Goal: Information Seeking & Learning: Learn about a topic

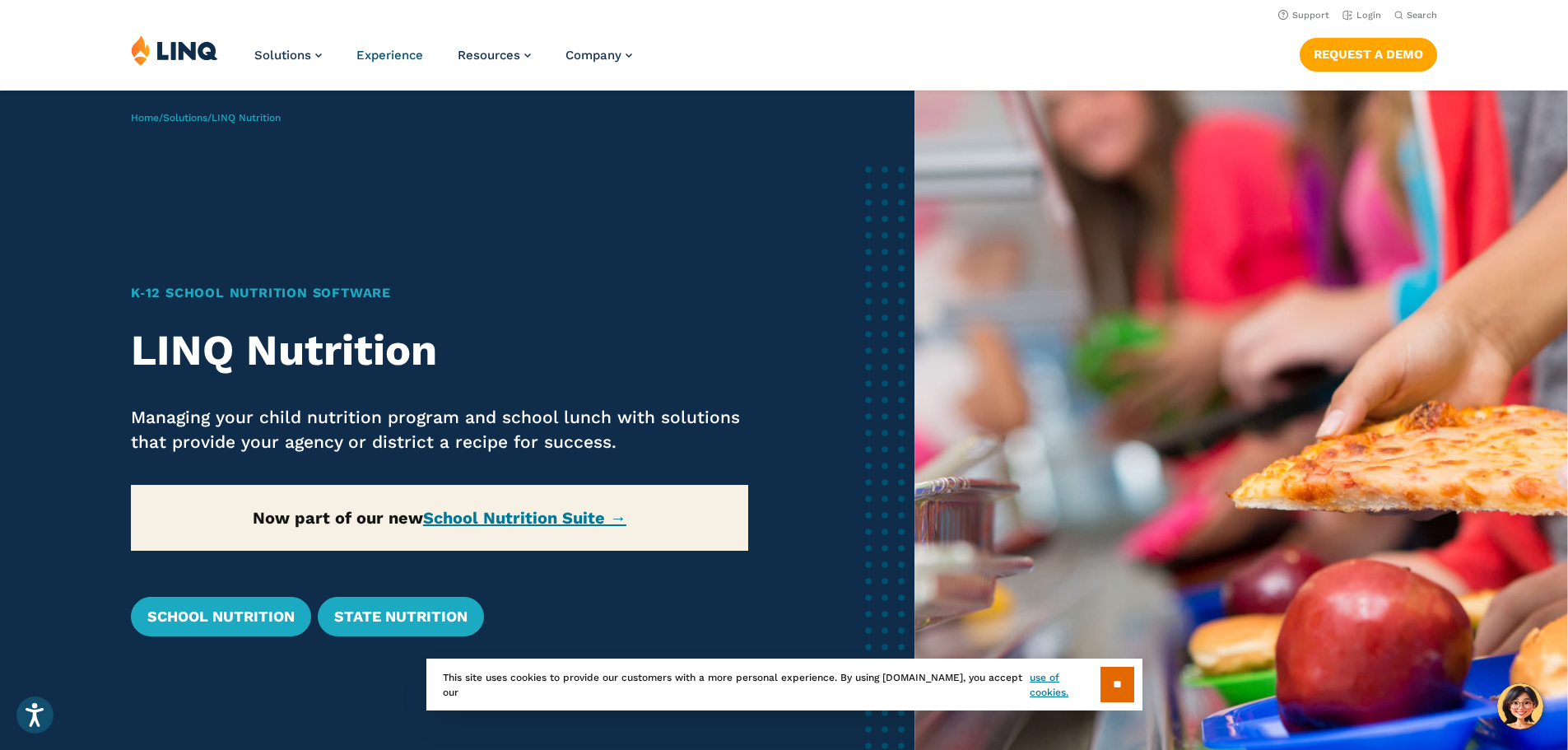
click at [409, 54] on span "Experience" at bounding box center [389, 54] width 67 height 15
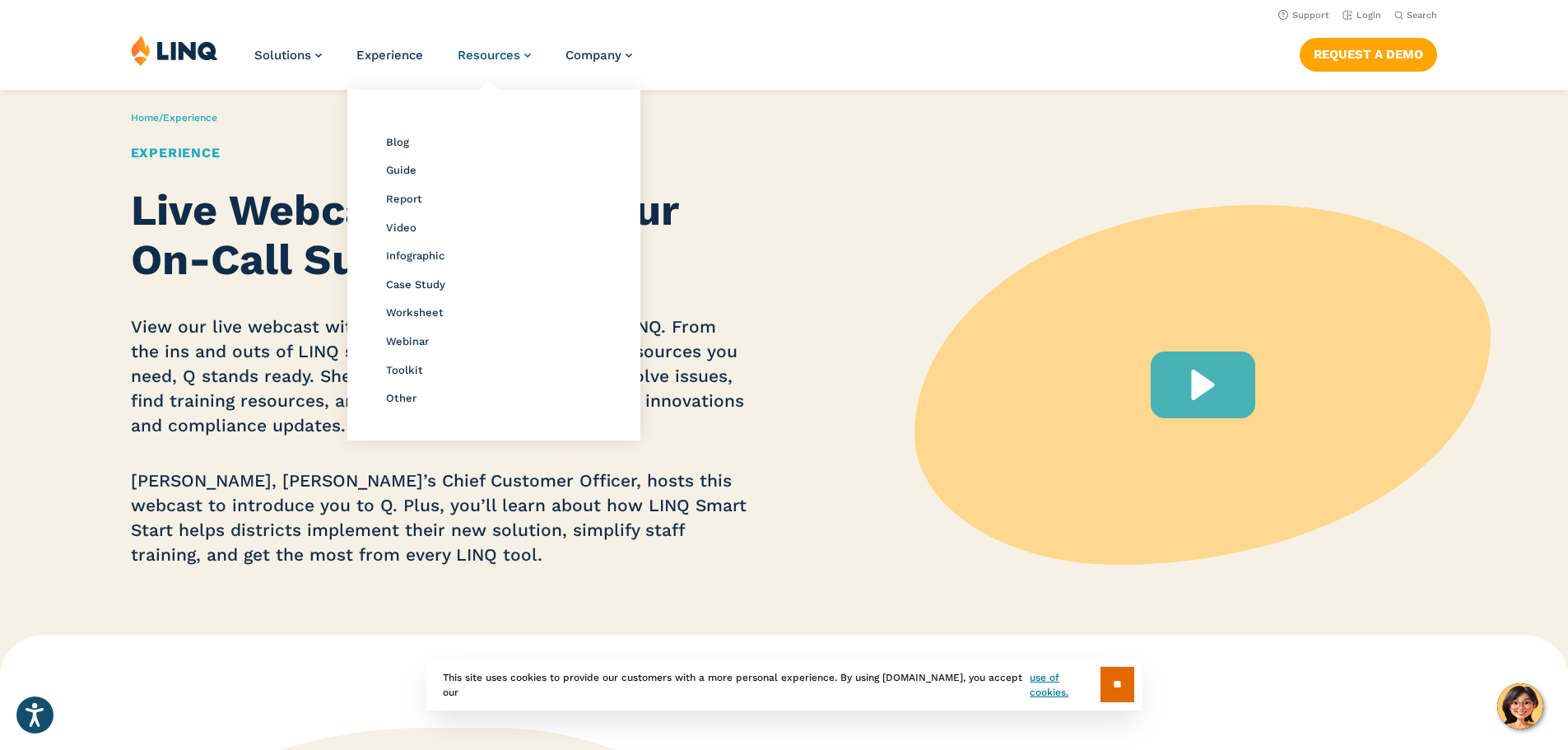
click at [479, 51] on span "Resources" at bounding box center [489, 54] width 62 height 15
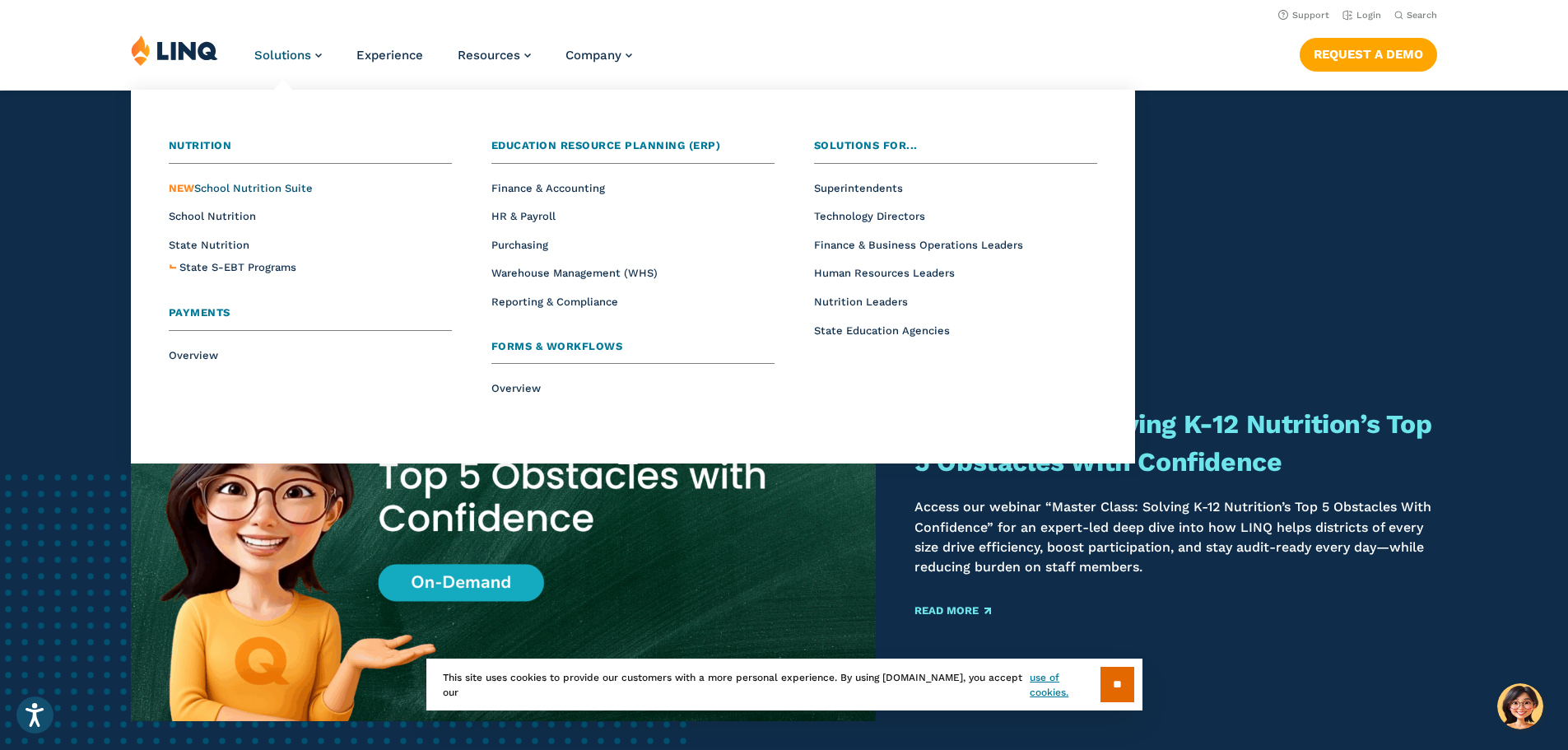
click at [230, 186] on span "NEW School Nutrition Suite" at bounding box center [240, 188] width 144 height 13
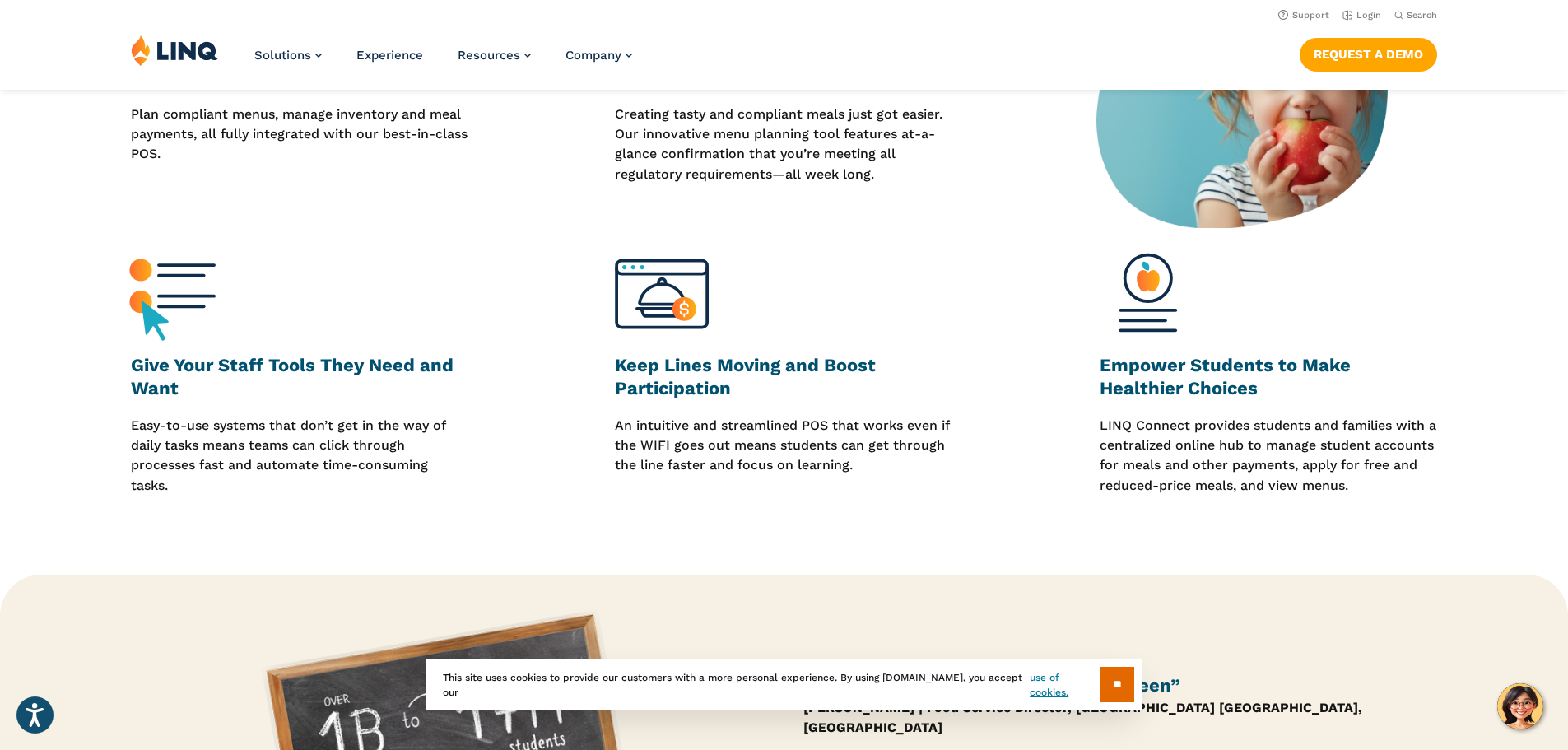
scroll to position [411, 0]
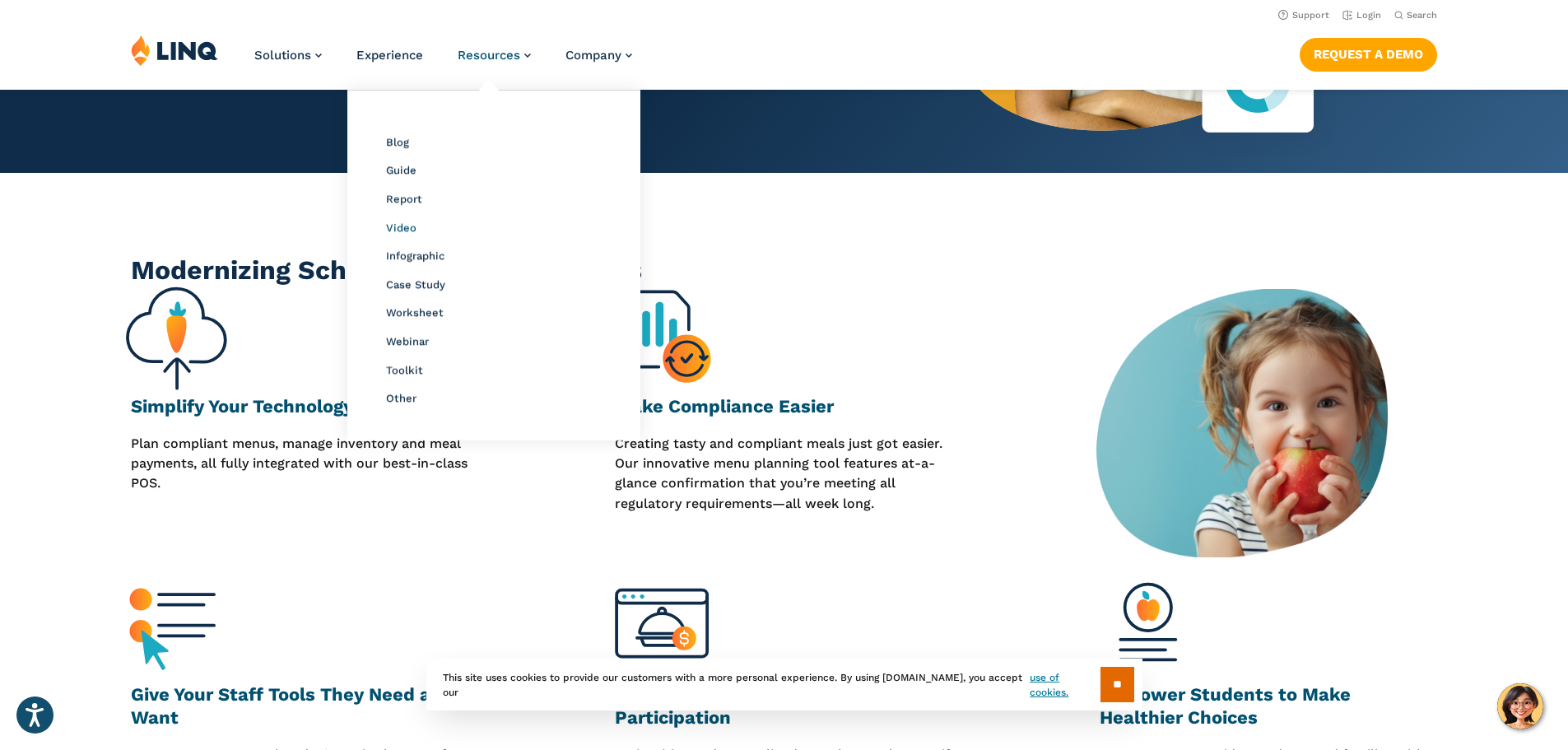
click at [399, 227] on span "Video" at bounding box center [401, 228] width 30 height 13
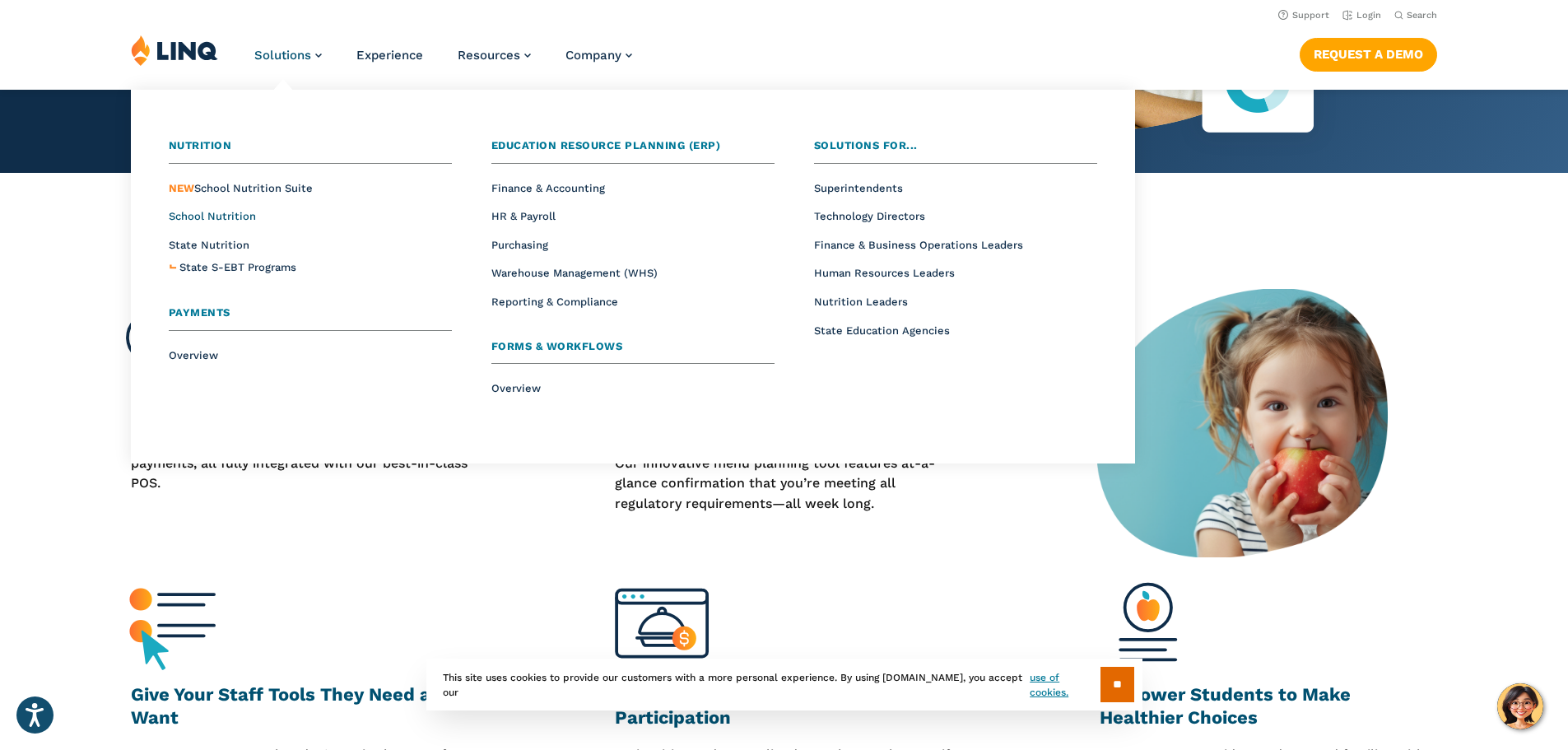
click at [222, 212] on span "School Nutrition" at bounding box center [212, 216] width 88 height 13
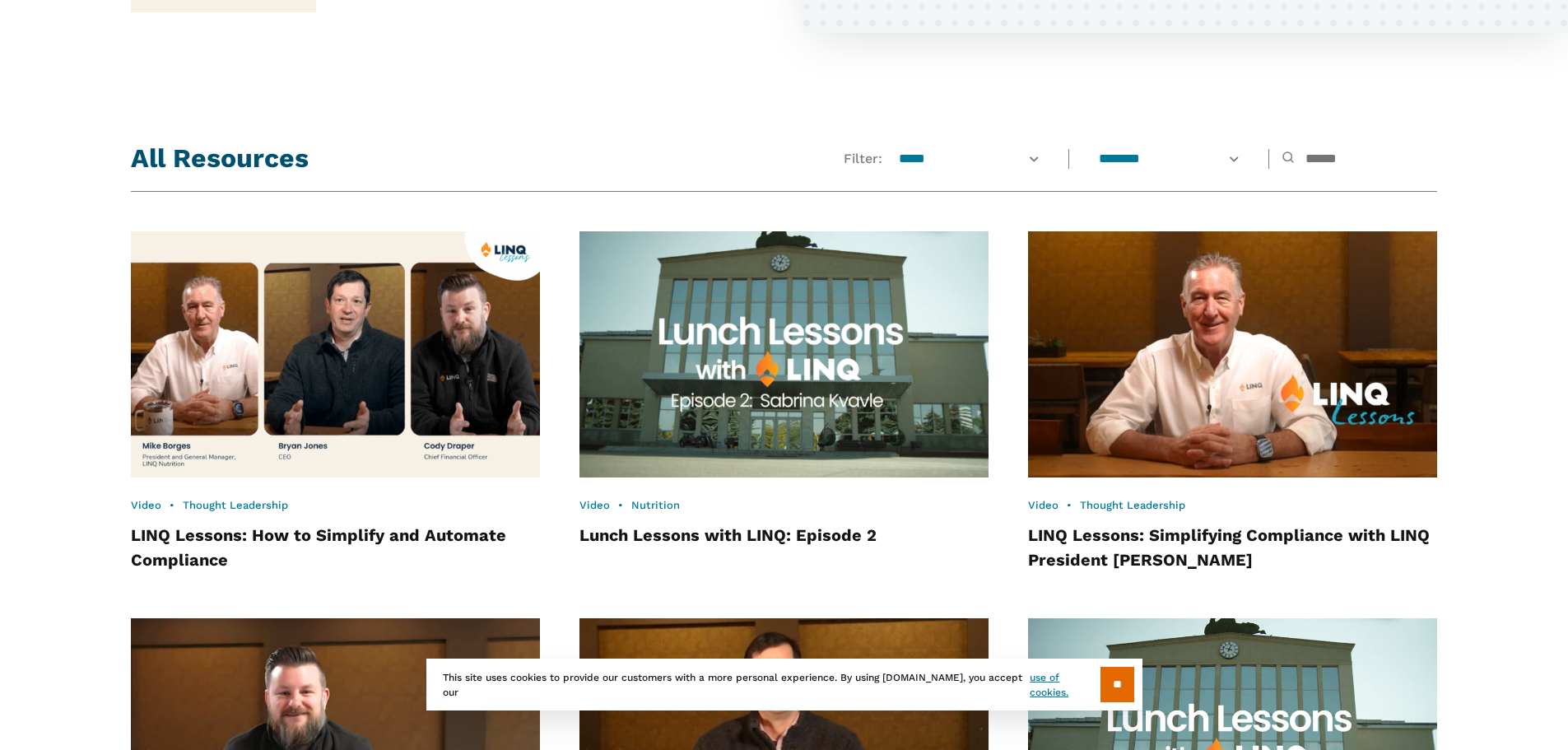
scroll to position [1371, 0]
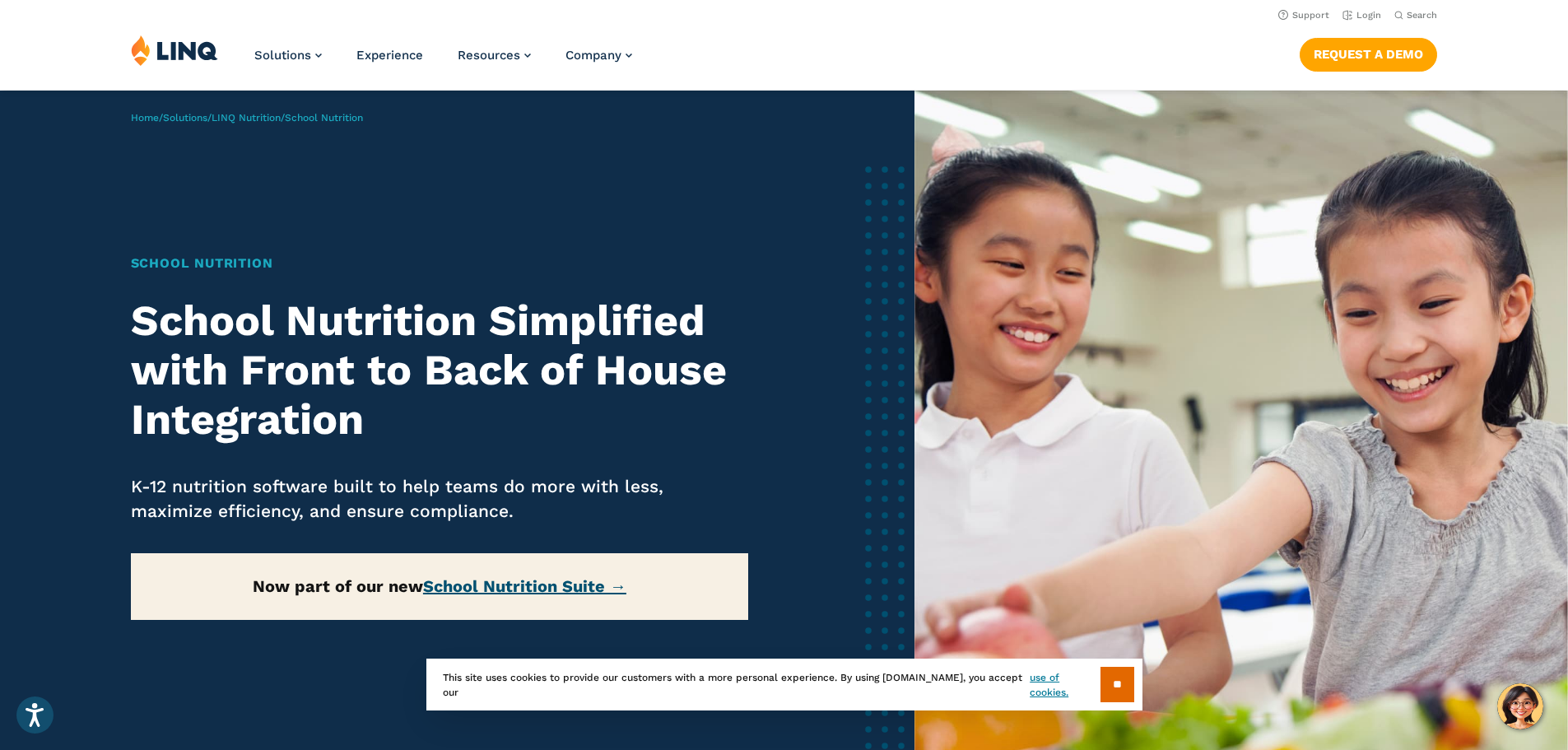
click at [559, 589] on link "School Nutrition Suite →" at bounding box center [524, 586] width 203 height 19
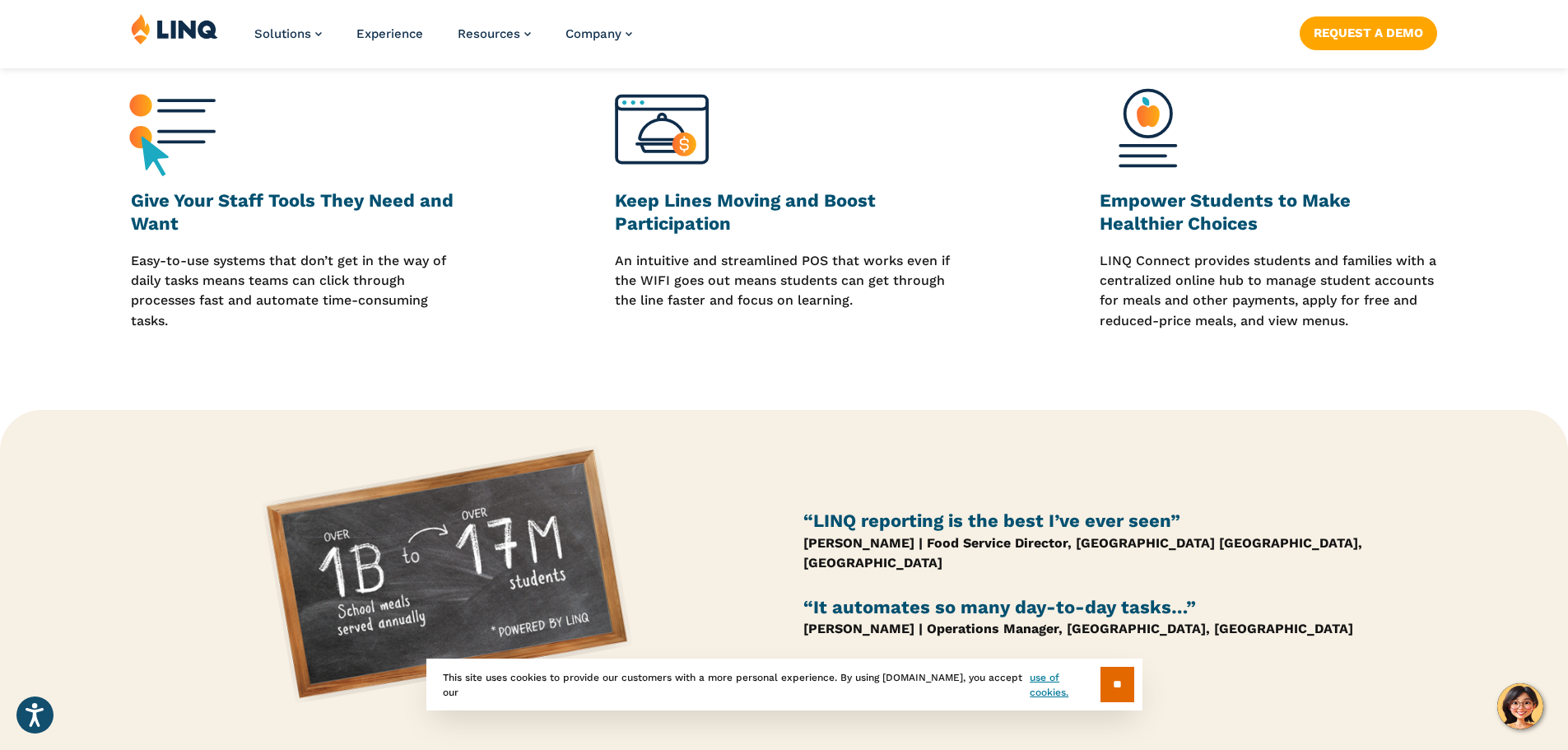
scroll to position [1153, 0]
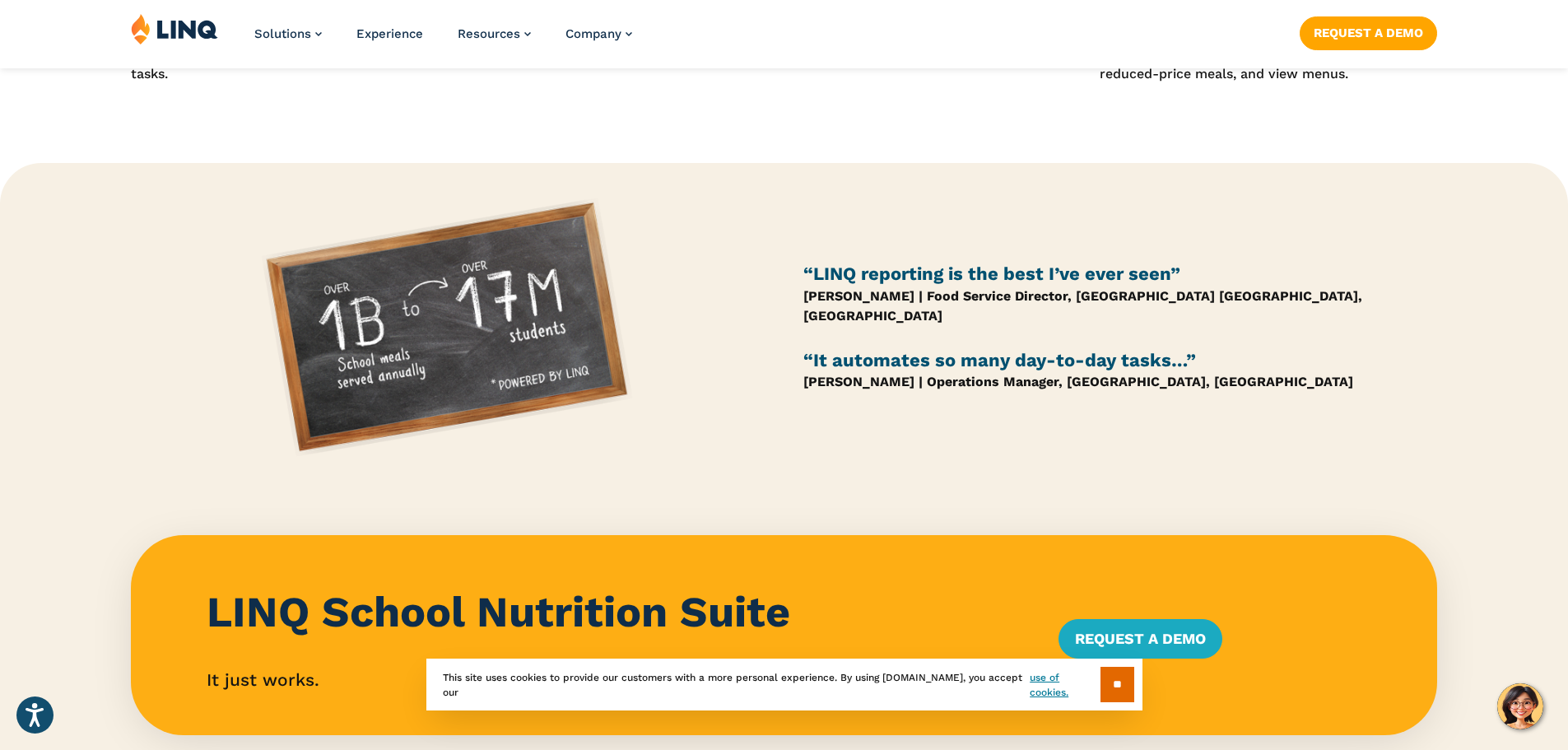
click at [168, 29] on img at bounding box center [175, 29] width 88 height 31
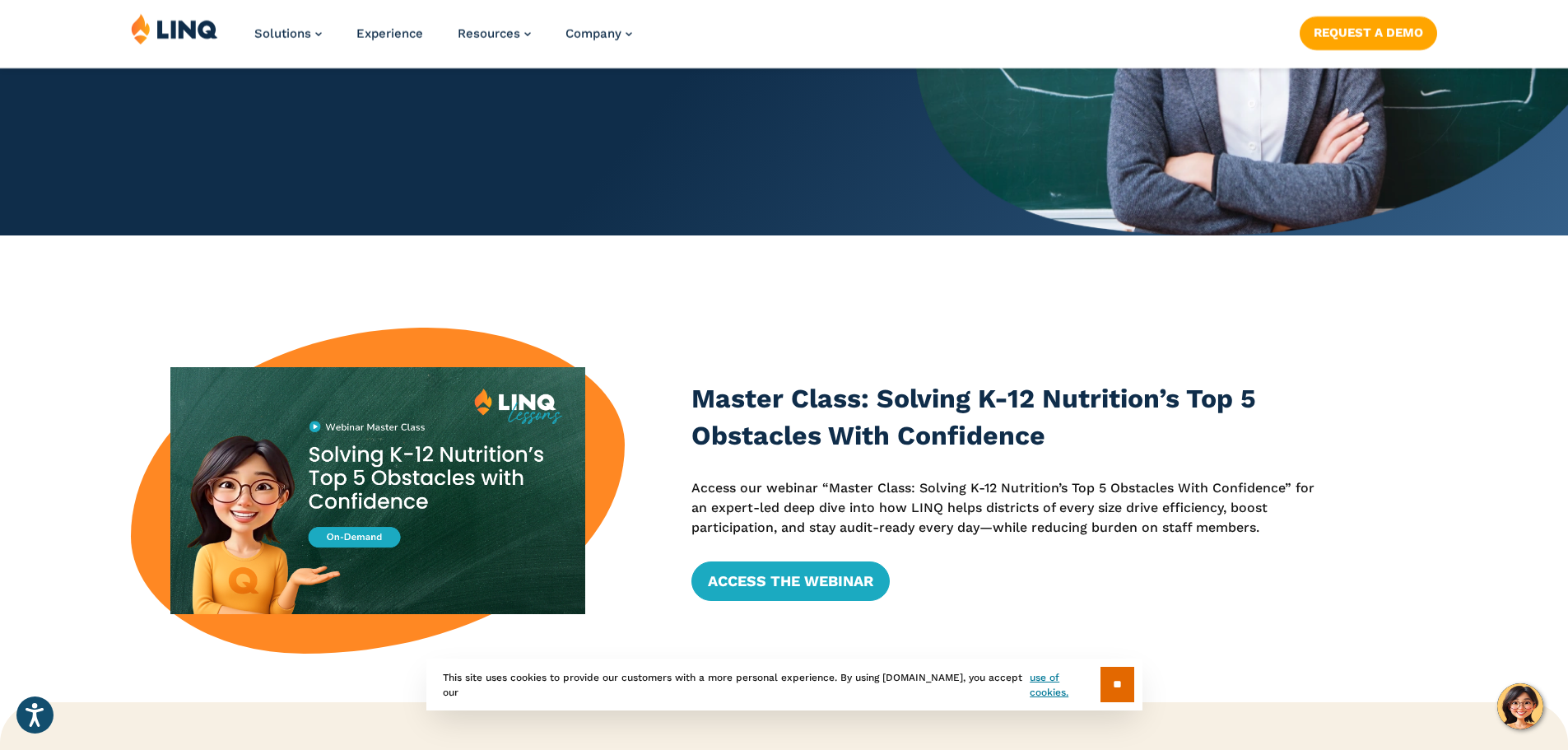
scroll to position [494, 0]
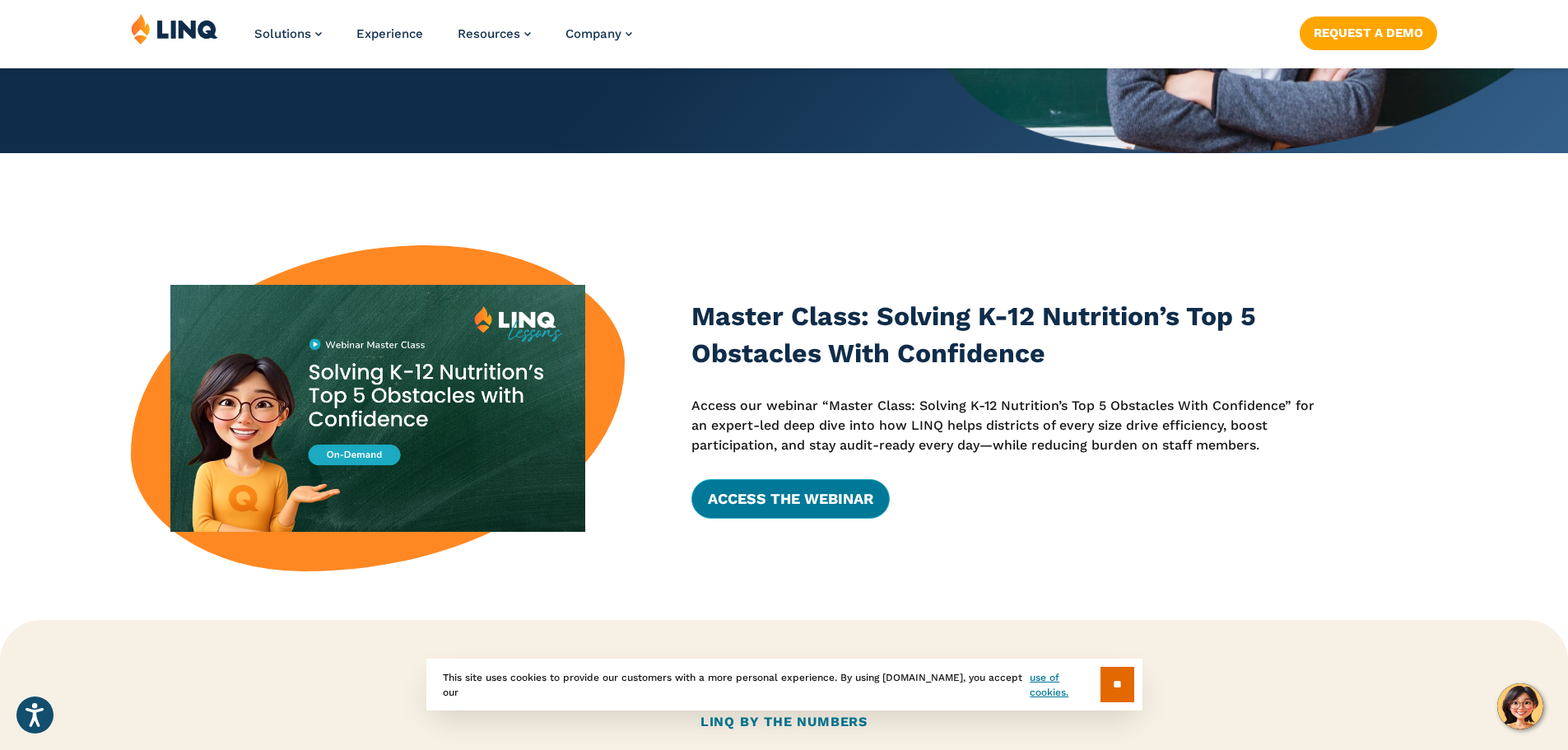
click at [832, 497] on link "Access the Webinar" at bounding box center [791, 499] width 198 height 40
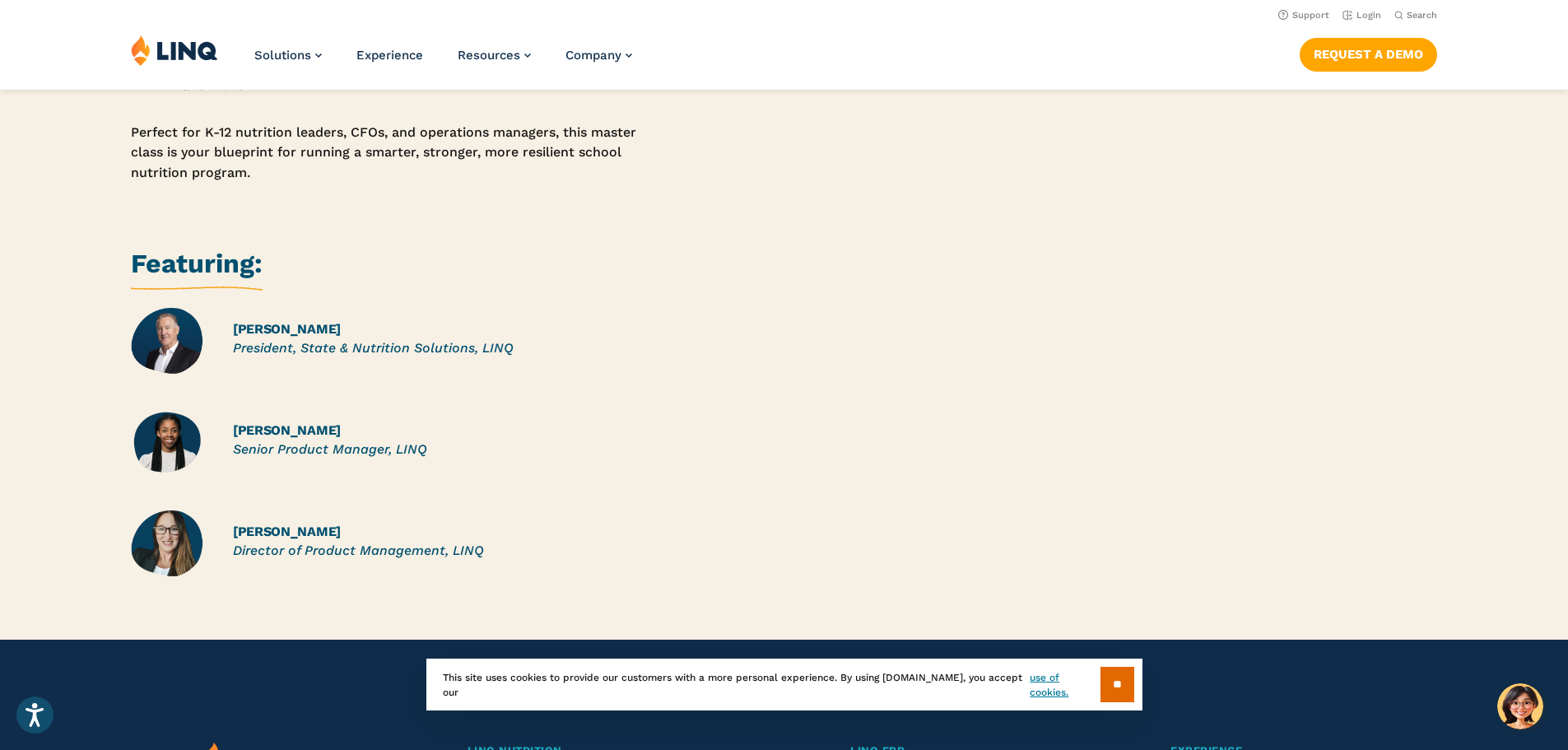
scroll to position [823, 0]
